Goal: Check status

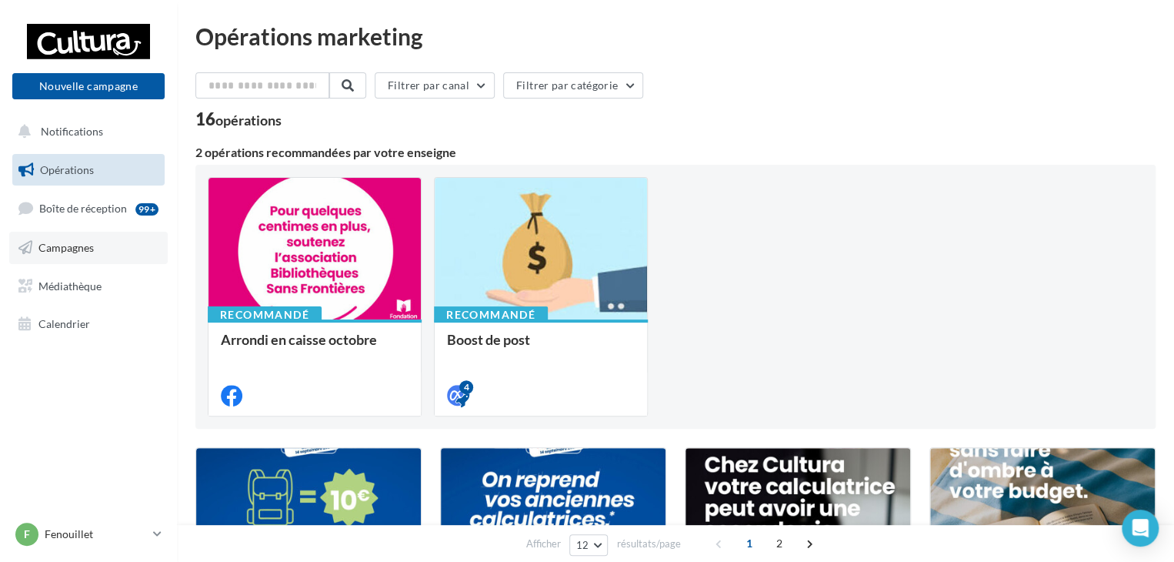
click at [74, 247] on span "Campagnes" at bounding box center [65, 247] width 55 height 13
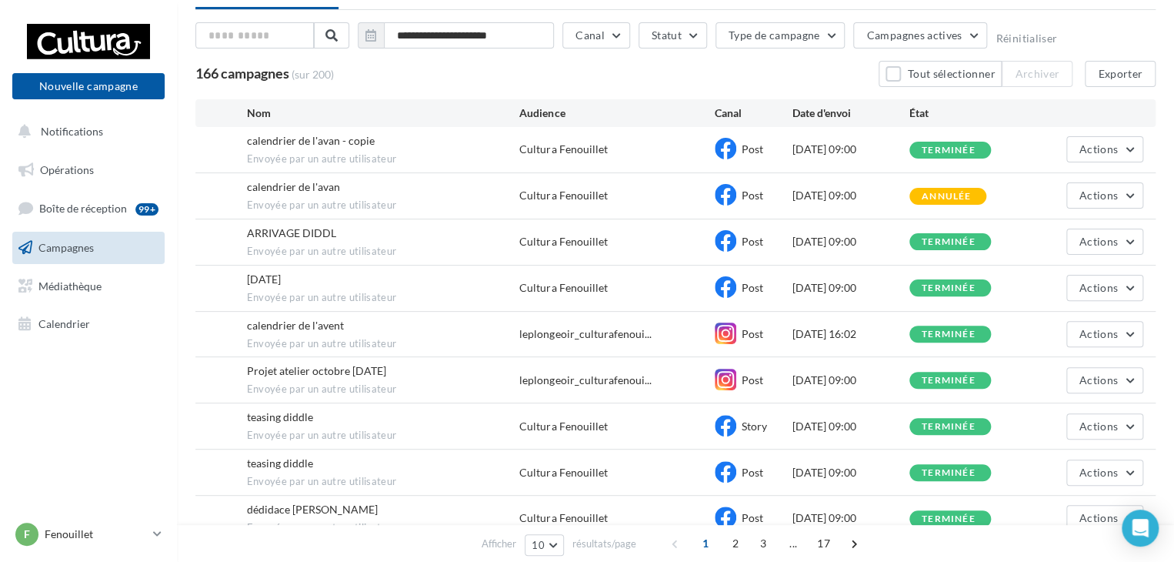
scroll to position [154, 0]
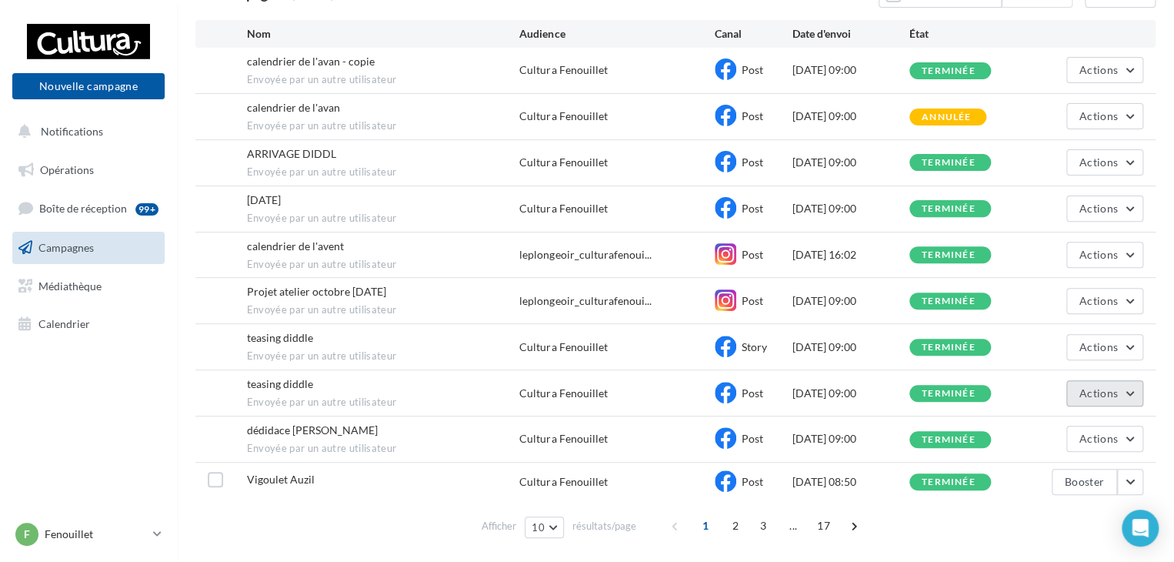
click at [1091, 388] on span "Actions" at bounding box center [1098, 392] width 38 height 13
click at [1071, 422] on button "Voir les résultats" at bounding box center [1066, 429] width 154 height 40
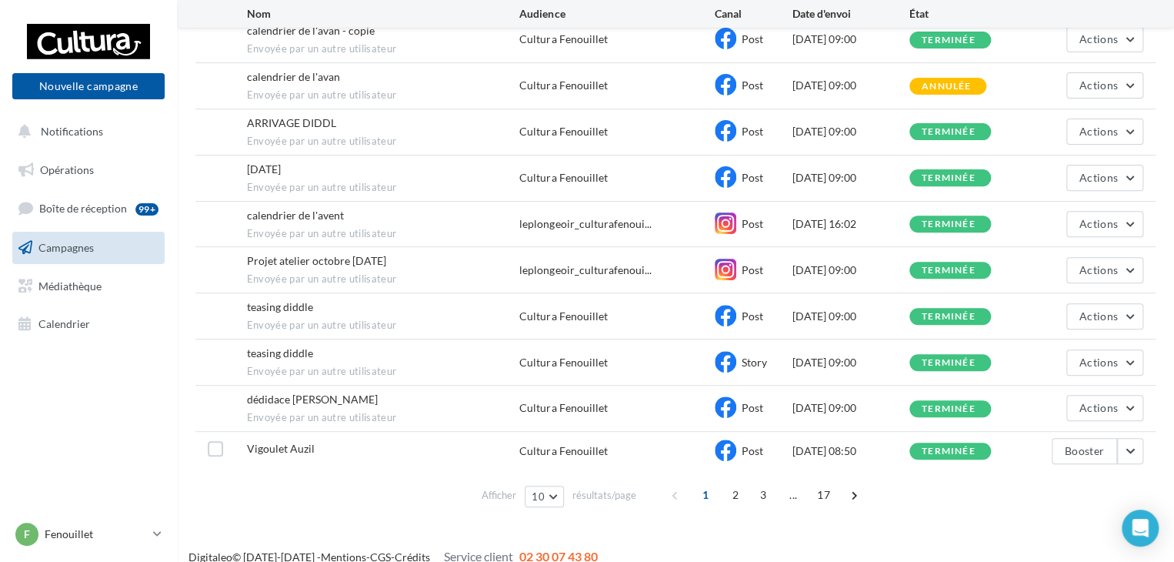
scroll to position [199, 0]
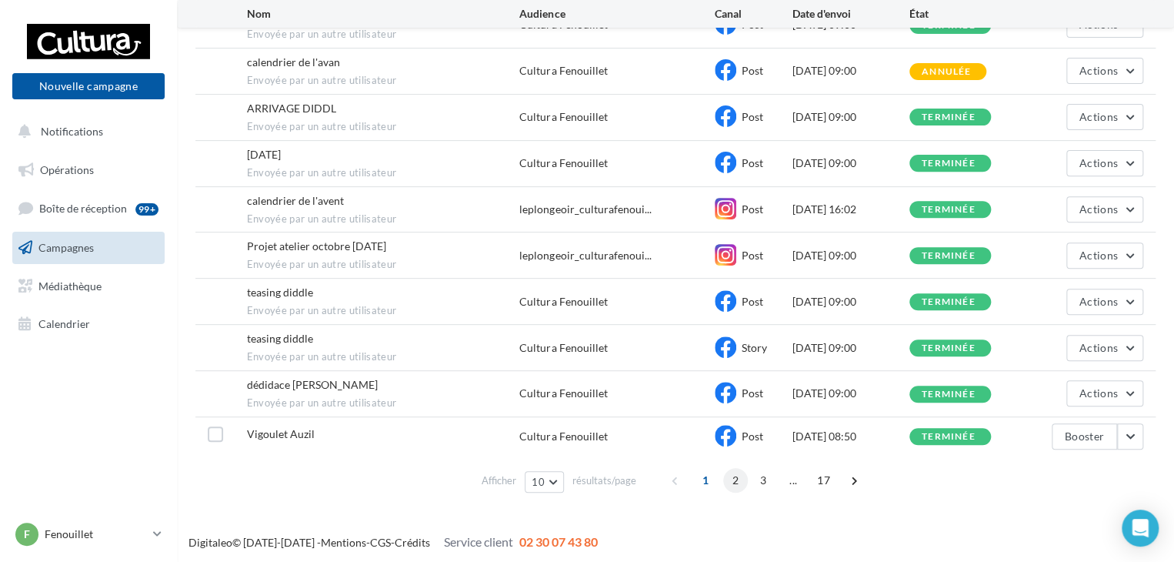
click at [735, 477] on span "2" at bounding box center [735, 480] width 25 height 25
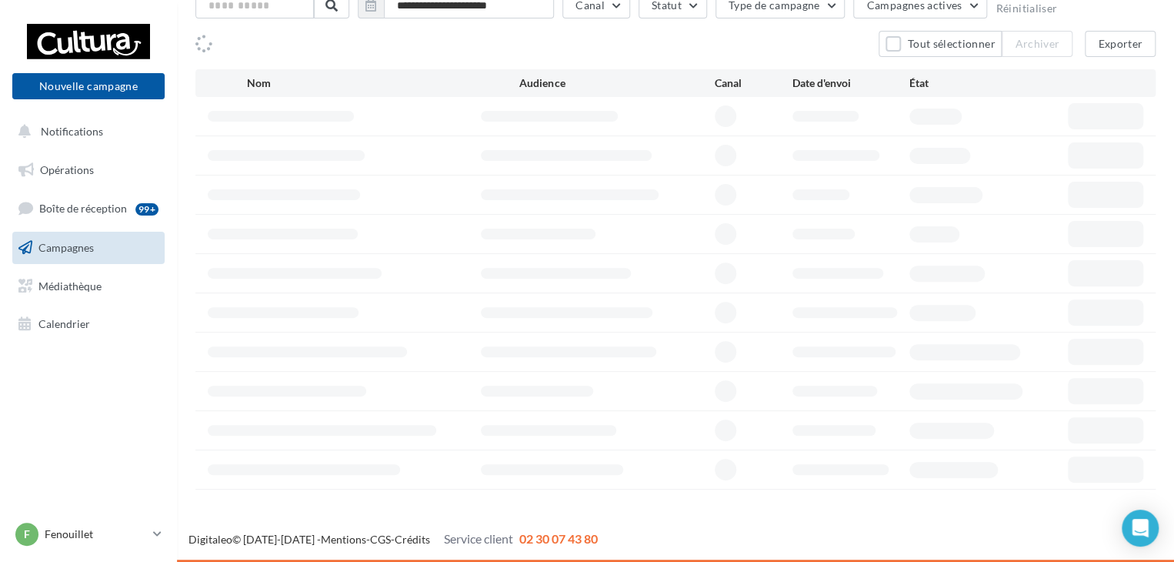
scroll to position [102, 0]
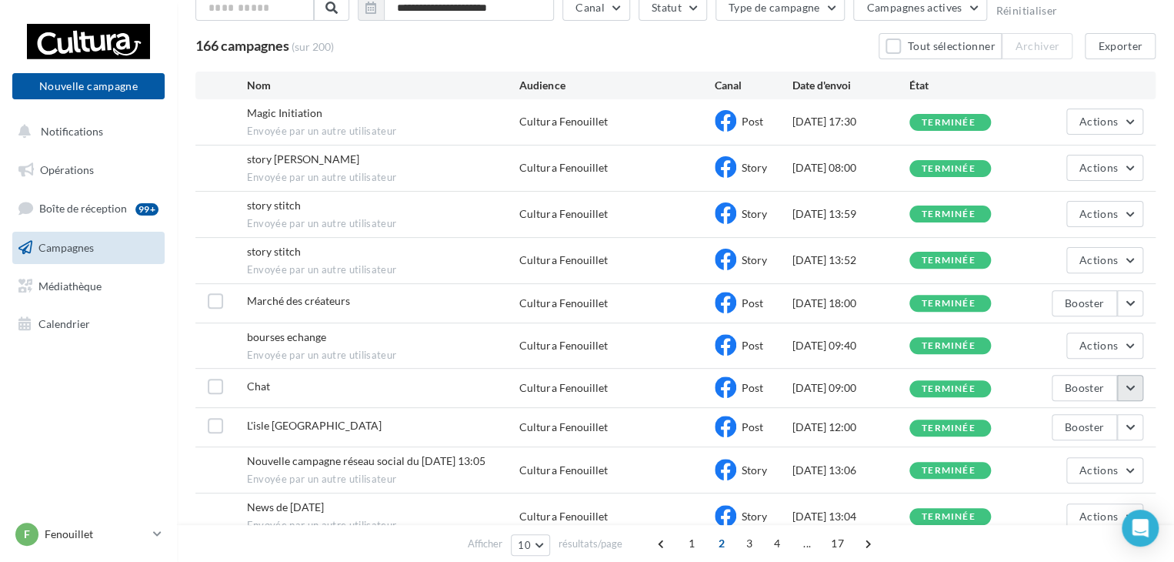
click at [1127, 387] on button "button" at bounding box center [1130, 388] width 26 height 26
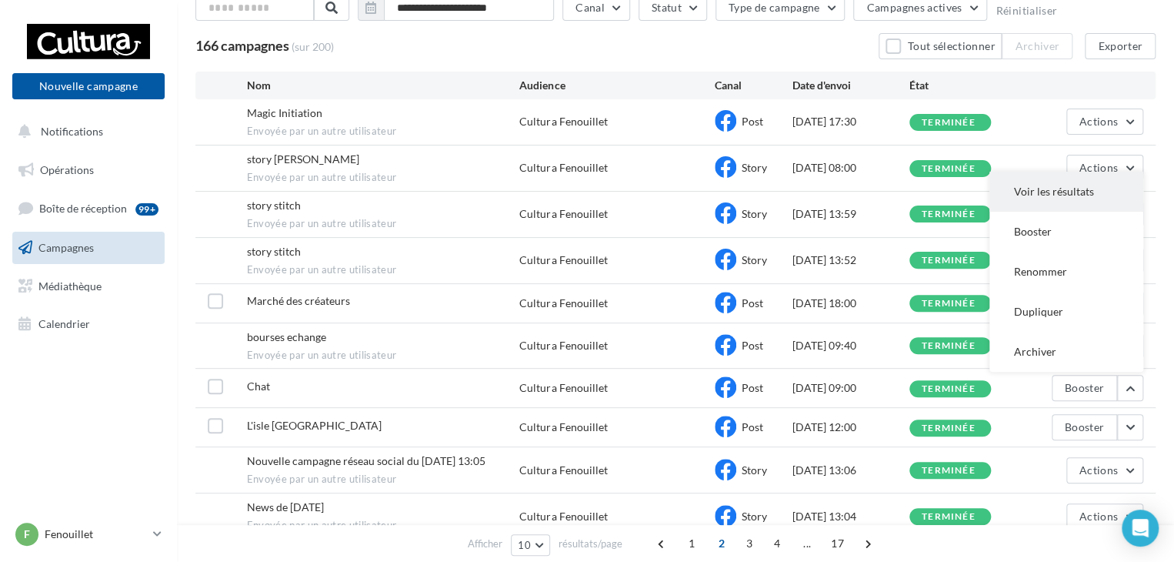
click at [1095, 193] on button "Voir les résultats" at bounding box center [1066, 192] width 154 height 40
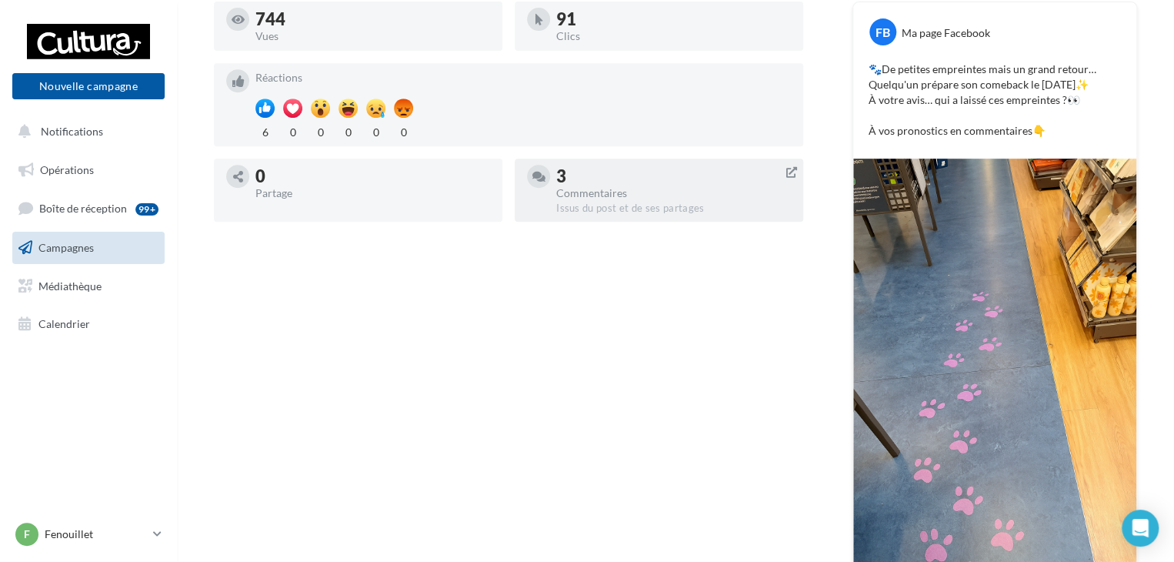
scroll to position [385, 0]
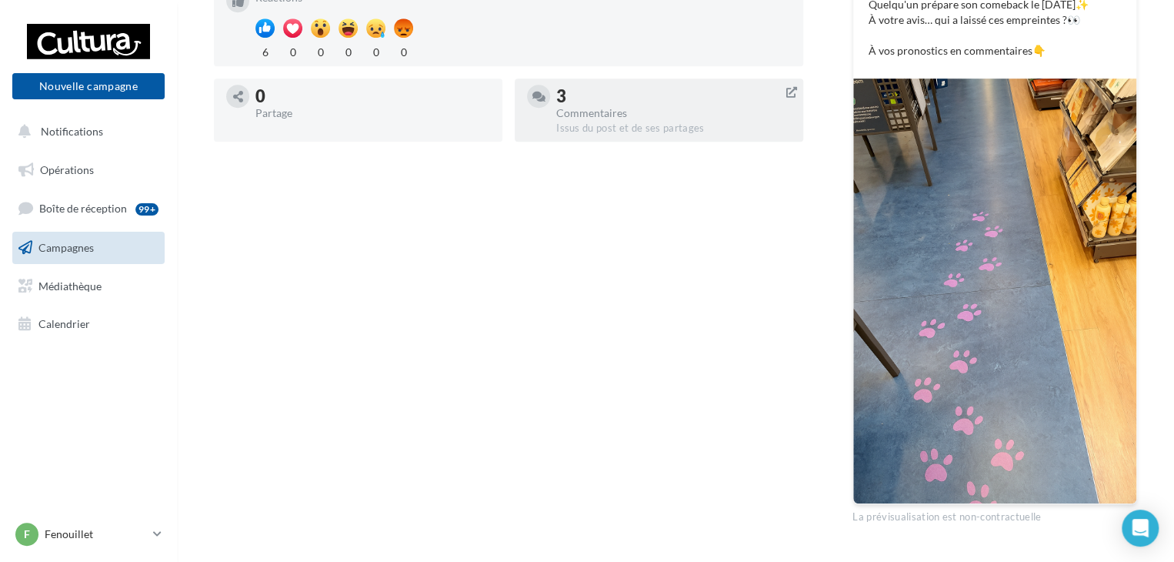
click at [642, 125] on div "Issus du post et de ses partages" at bounding box center [673, 129] width 235 height 14
